Goal: Transaction & Acquisition: Purchase product/service

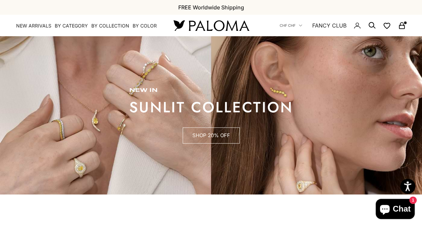
click at [213, 136] on link "SHOP 20% OFF" at bounding box center [211, 136] width 57 height 16
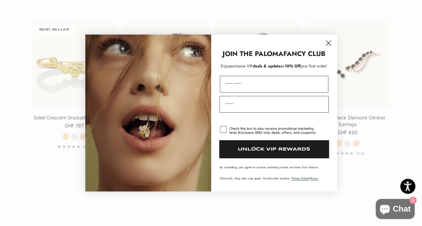
scroll to position [671, 0]
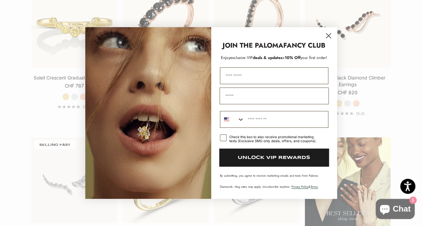
click at [328, 35] on icon "Close dialog" at bounding box center [328, 36] width 5 height 5
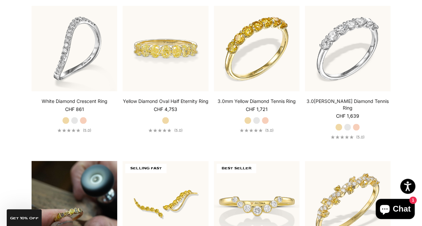
scroll to position [336, 0]
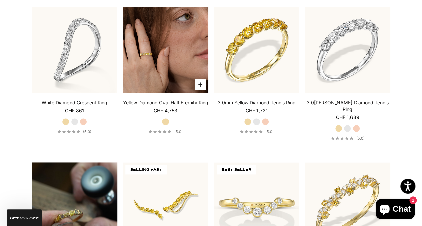
click at [200, 87] on button "Choose options" at bounding box center [200, 84] width 11 height 11
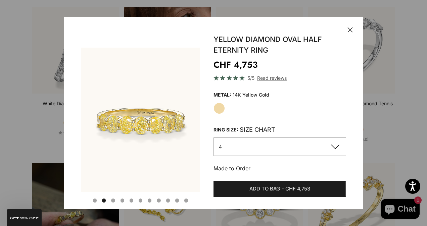
scroll to position [0, 125]
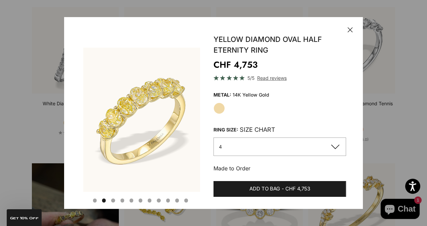
click at [268, 149] on button "4" at bounding box center [279, 147] width 133 height 18
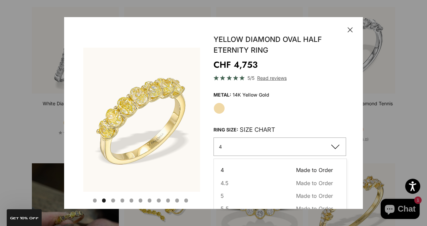
click at [268, 149] on button "4" at bounding box center [279, 147] width 133 height 18
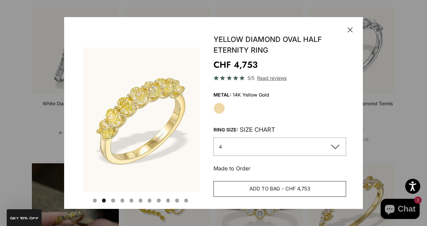
click at [285, 185] on span "CHF 4,753" at bounding box center [297, 189] width 25 height 8
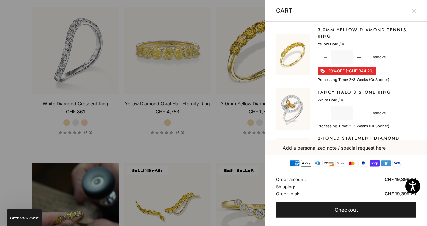
scroll to position [53, 0]
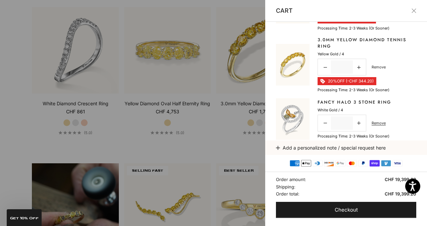
click at [379, 67] on link "Remove" at bounding box center [379, 67] width 14 height 6
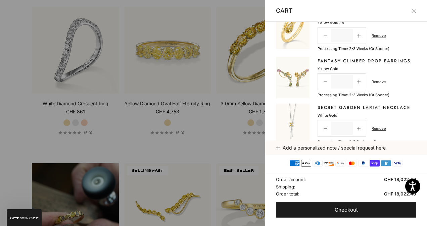
scroll to position [131, 0]
click at [334, 105] on link "Secret Garden Lariat Necklace" at bounding box center [363, 108] width 93 height 7
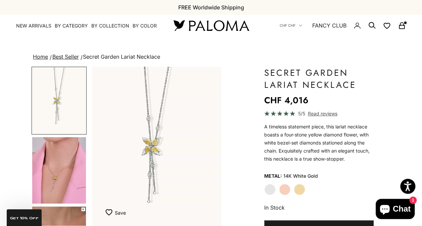
click at [56, 166] on img "Go to item 4" at bounding box center [59, 170] width 54 height 66
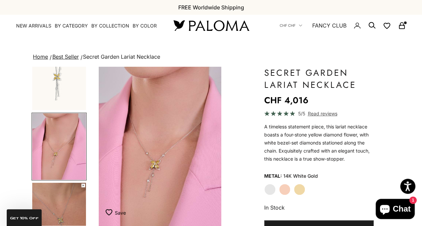
scroll to position [0, 137]
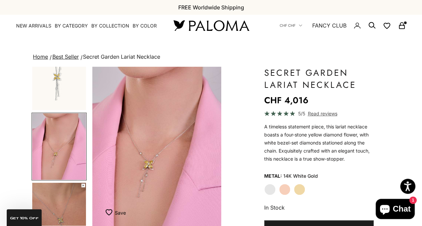
click at [48, 200] on img "Go to item 5" at bounding box center [59, 216] width 54 height 66
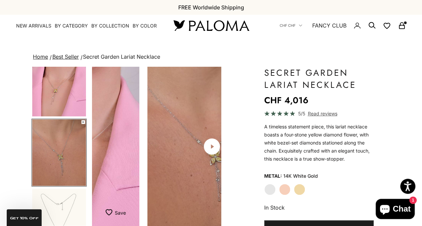
scroll to position [94, 0]
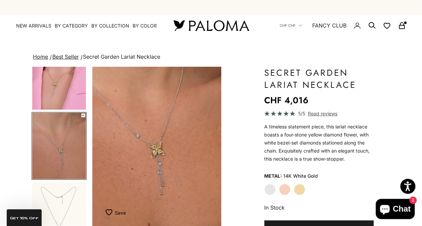
click at [53, 93] on img "Go to item 4" at bounding box center [59, 76] width 54 height 66
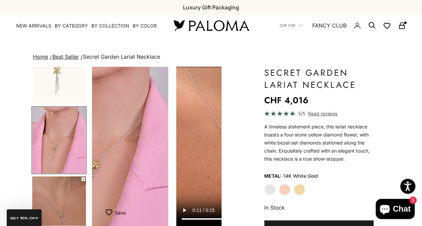
scroll to position [24, 0]
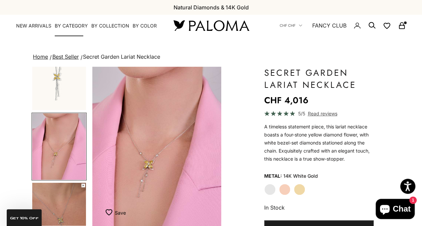
click at [75, 27] on summary "By Category" at bounding box center [71, 25] width 33 height 7
click at [71, 27] on summary "By Category" at bounding box center [71, 25] width 33 height 7
